Goal: Find specific page/section: Find specific page/section

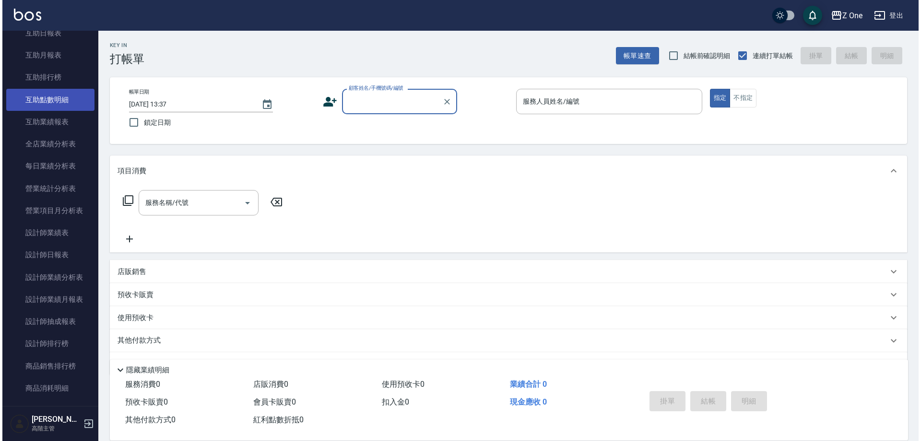
scroll to position [480, 0]
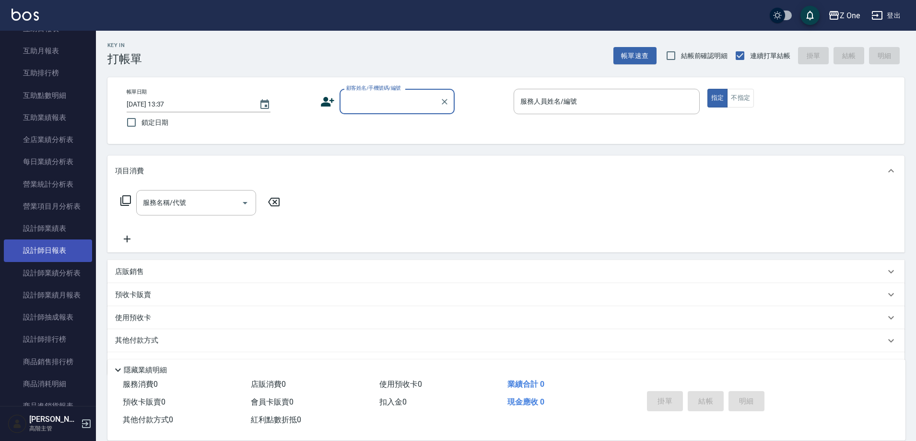
click at [61, 252] on link "設計師日報表" at bounding box center [48, 250] width 88 height 22
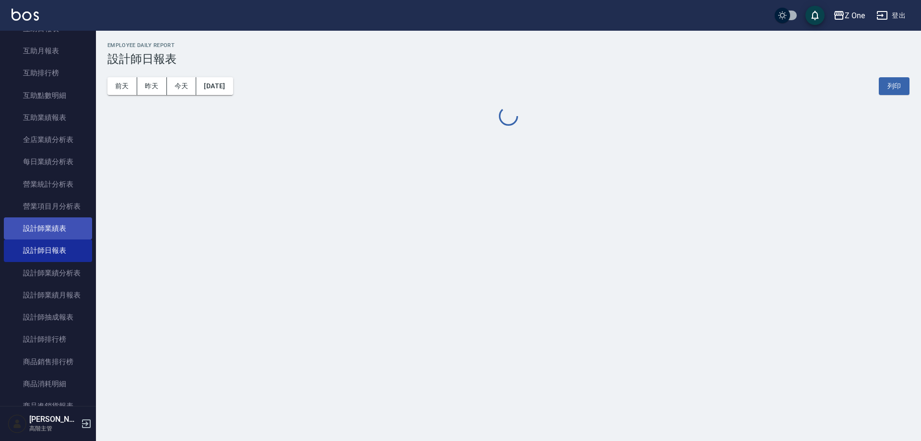
click at [62, 227] on link "設計師業績表" at bounding box center [48, 228] width 88 height 22
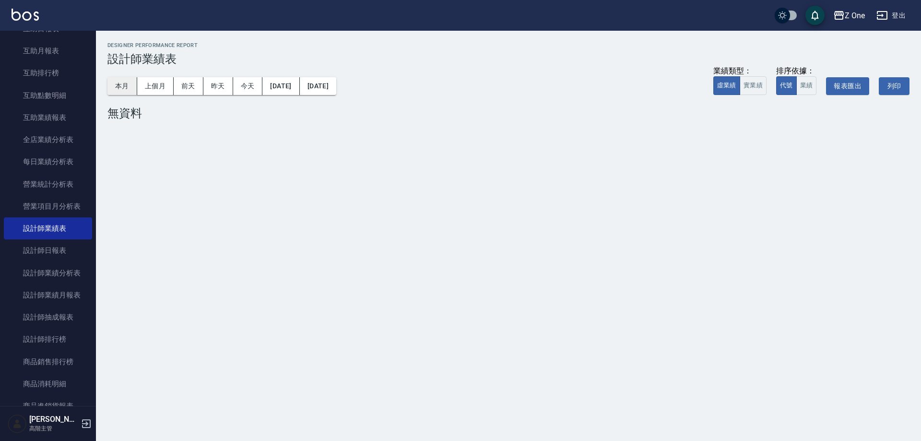
click at [121, 85] on button "本月" at bounding box center [122, 86] width 30 height 18
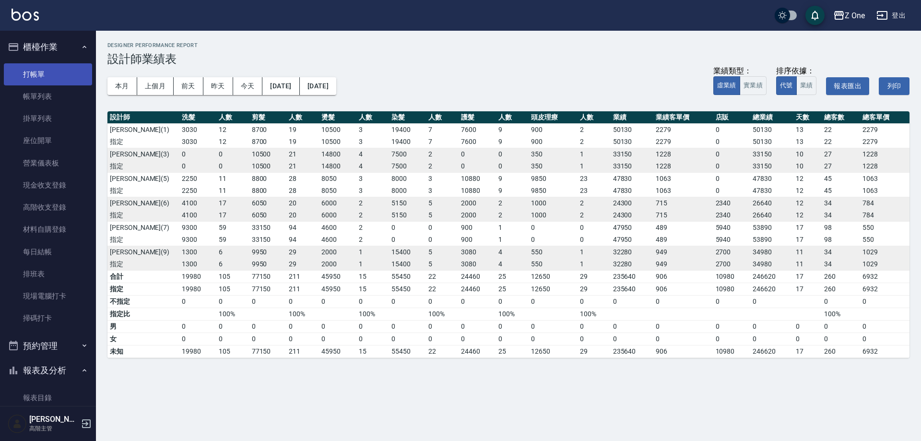
click at [40, 73] on link "打帳單" at bounding box center [48, 74] width 88 height 22
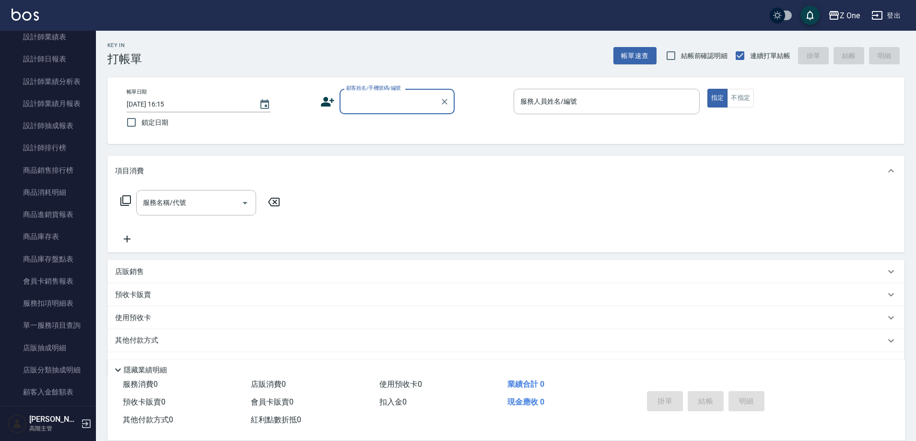
scroll to position [672, 0]
click at [64, 54] on link "設計師日報表" at bounding box center [48, 58] width 88 height 22
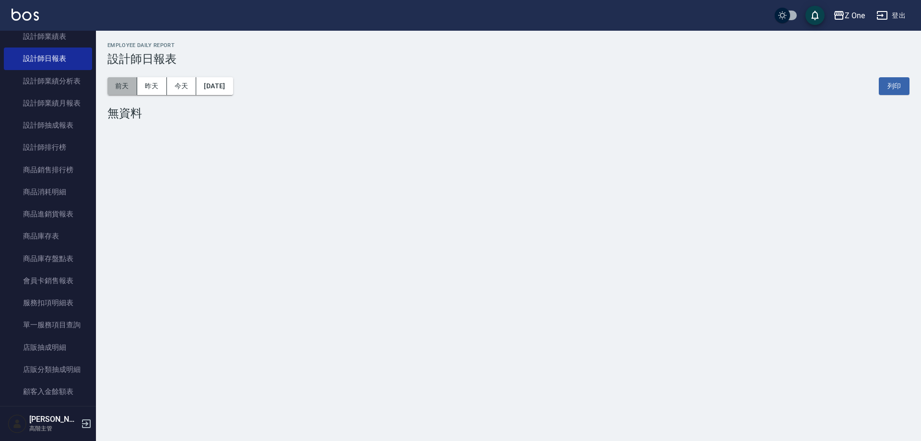
click at [131, 83] on button "前天" at bounding box center [122, 86] width 30 height 18
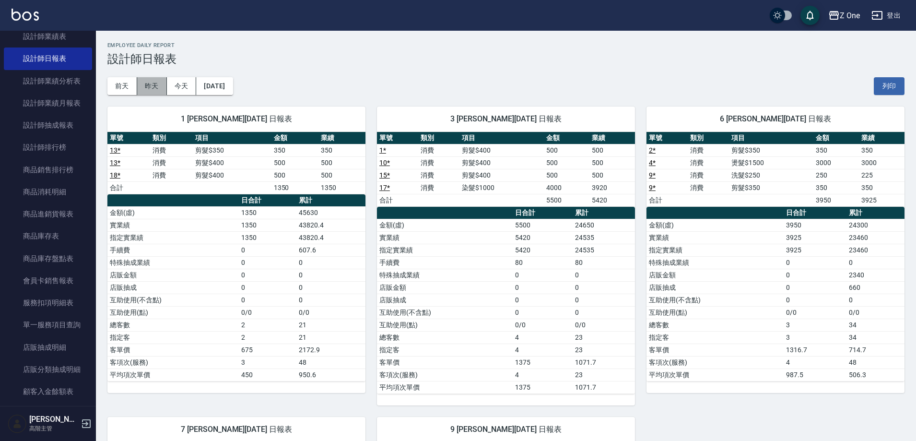
click at [152, 90] on button "昨天" at bounding box center [152, 86] width 30 height 18
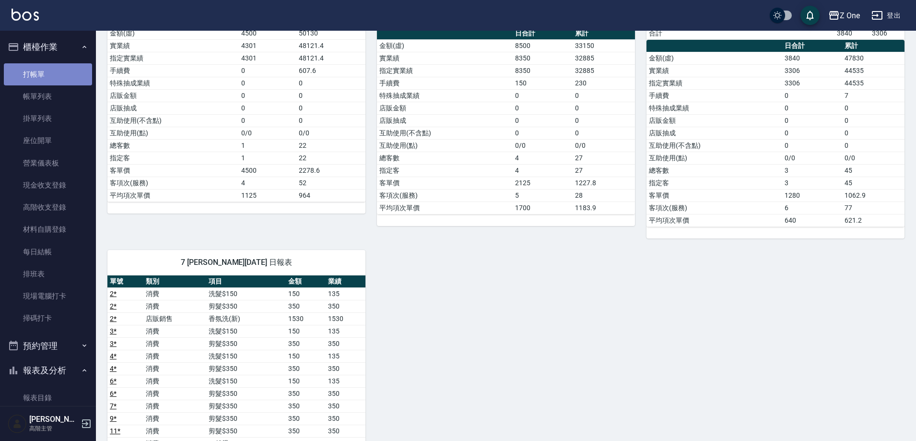
click at [60, 74] on link "打帳單" at bounding box center [48, 74] width 88 height 22
